Goal: Task Accomplishment & Management: Complete application form

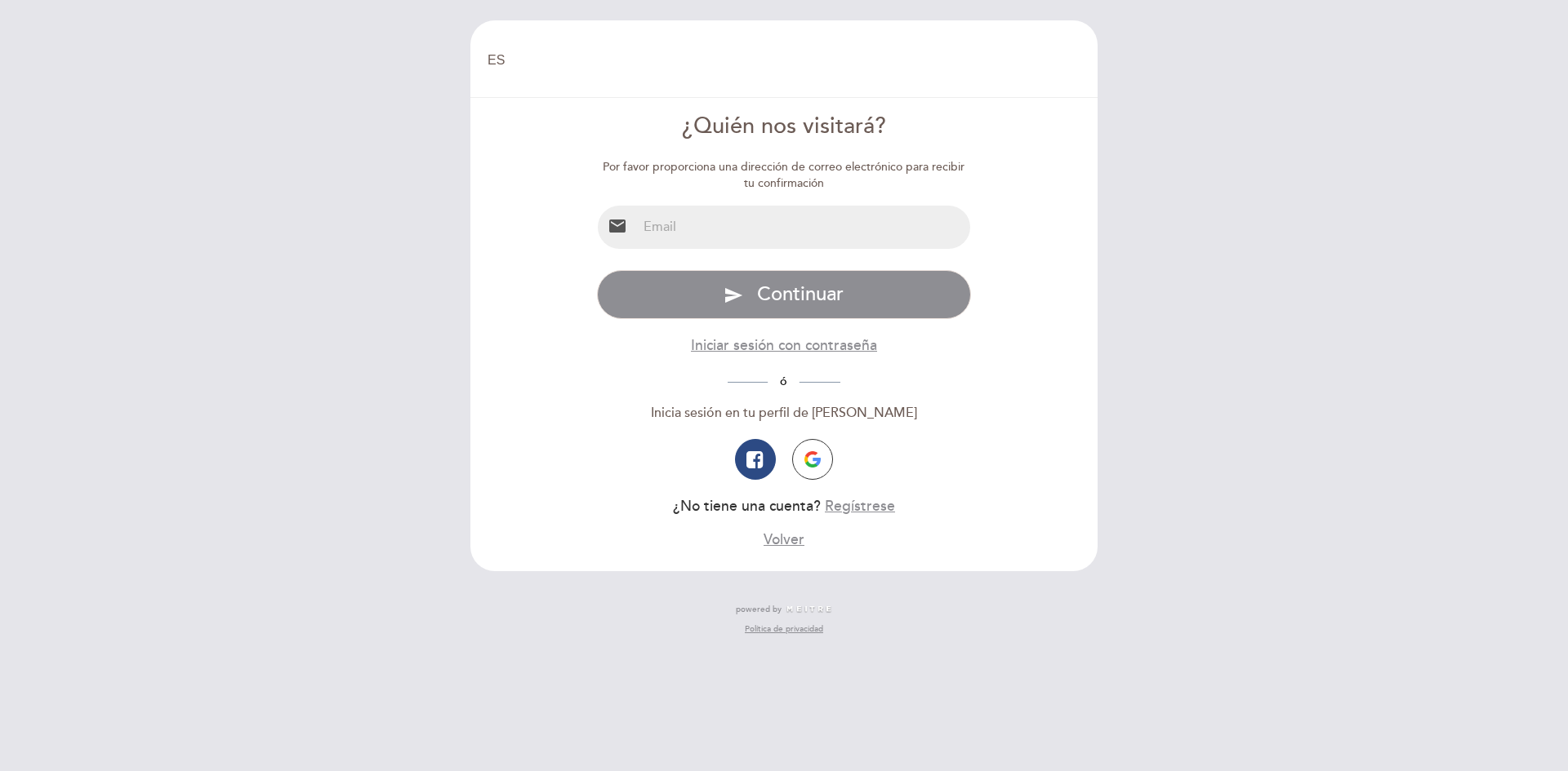
select select "es"
click at [711, 209] on input "email" at bounding box center [803, 227] width 334 height 43
click at [793, 458] on button "button" at bounding box center [813, 459] width 41 height 41
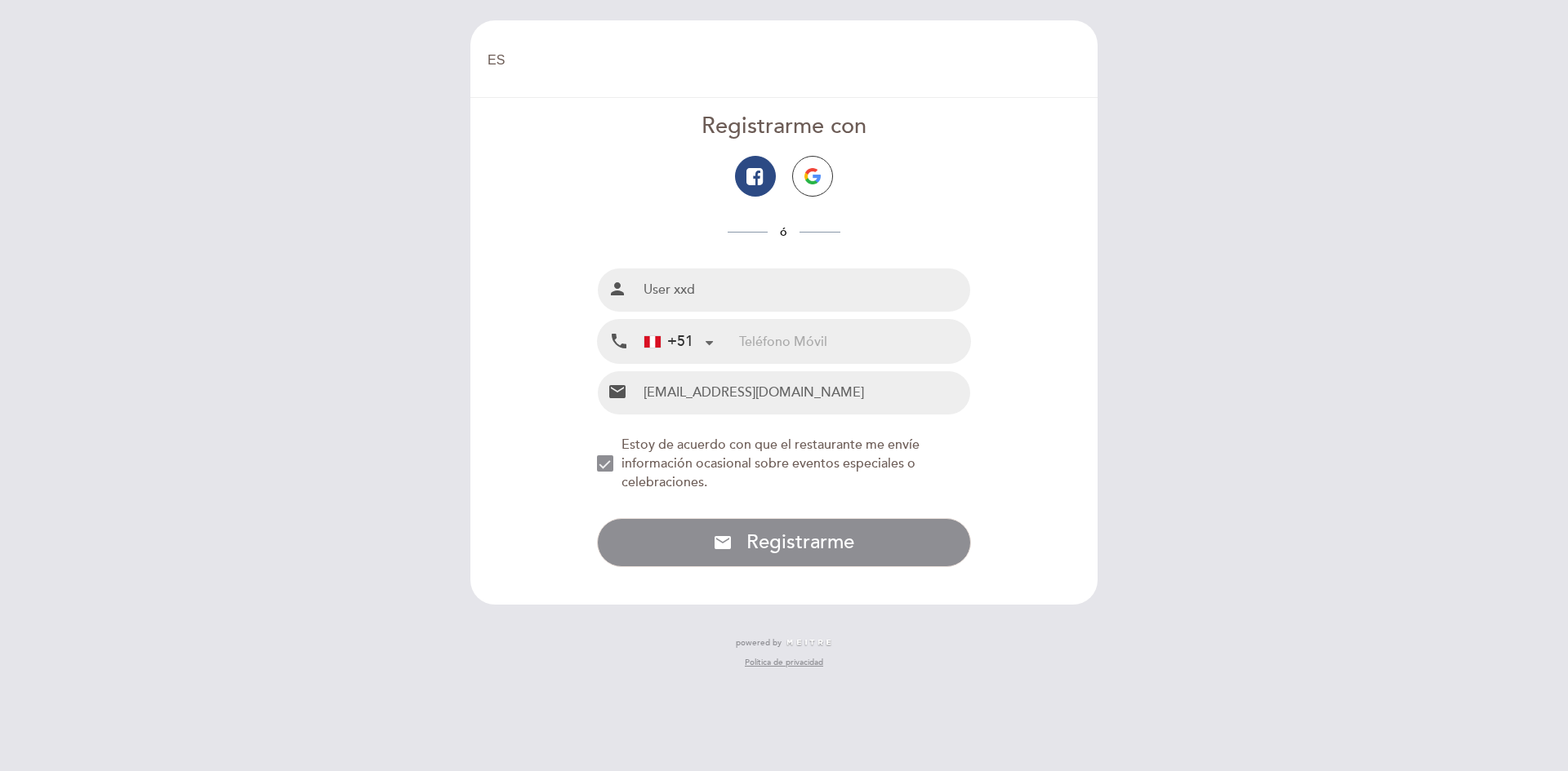
click at [856, 346] on input "tel" at bounding box center [854, 341] width 231 height 43
drag, startPoint x: 770, startPoint y: 298, endPoint x: 436, endPoint y: 302, distance: 334.0
click at [436, 302] on div "EN ES PT [GEOGRAPHIC_DATA] [GEOGRAPHIC_DATA], Cambiar usuario Hacer una reserva…" at bounding box center [784, 386] width 1568 height 771
type input "[PERSON_NAME] Paolo [PERSON_NAME]"
click at [791, 341] on input "tel" at bounding box center [854, 341] width 231 height 43
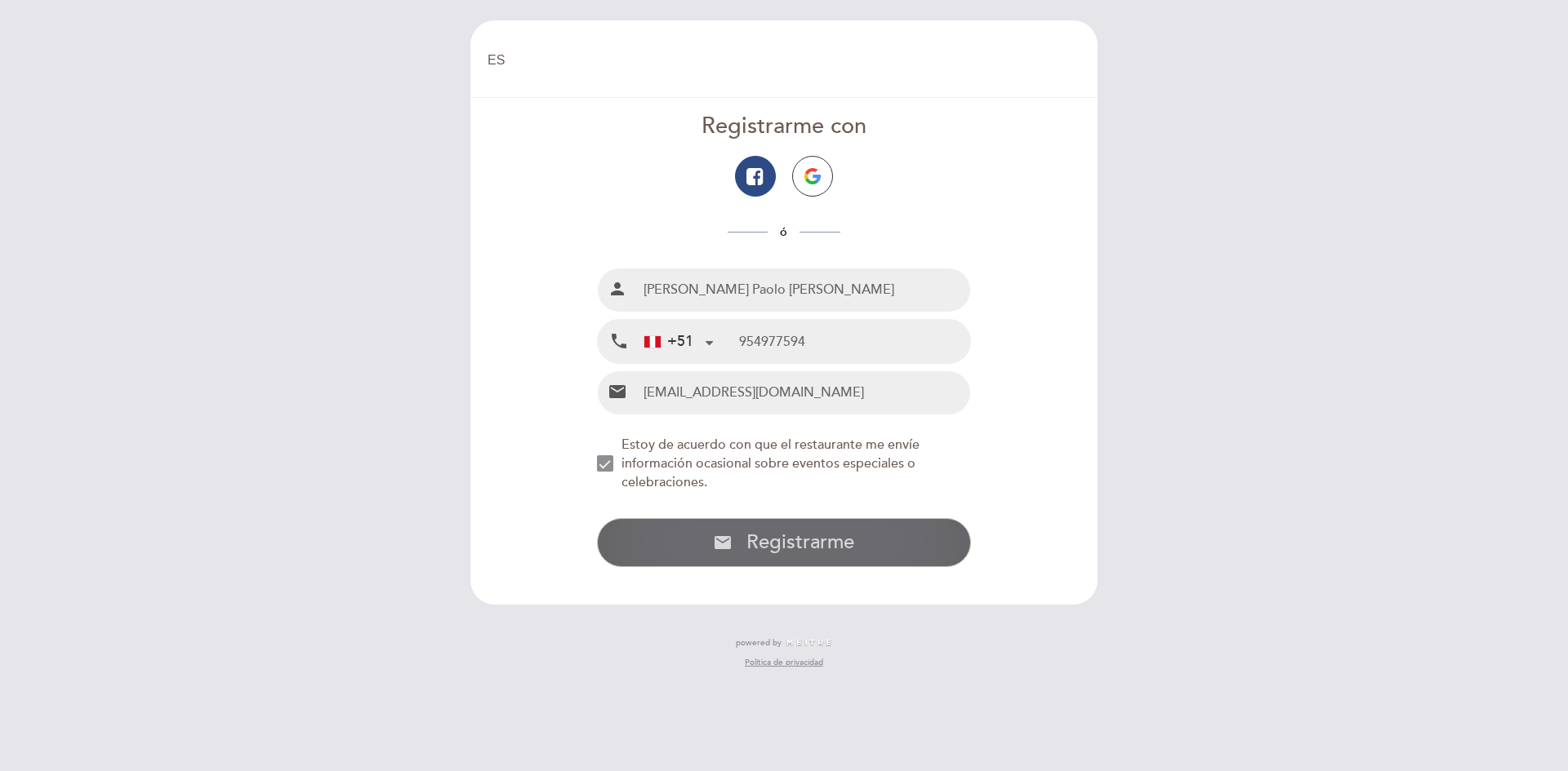
type input "954977594"
click at [881, 528] on button "email Registrarme con Email Registrarme" at bounding box center [784, 543] width 375 height 49
